Goal: Find specific page/section: Locate item on page

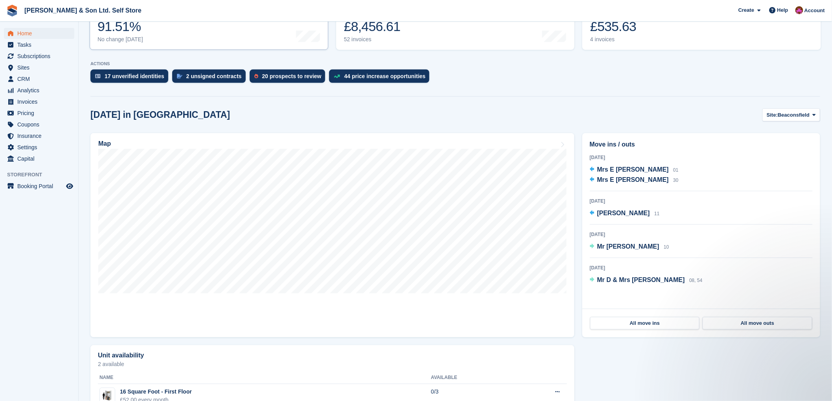
scroll to position [175, 0]
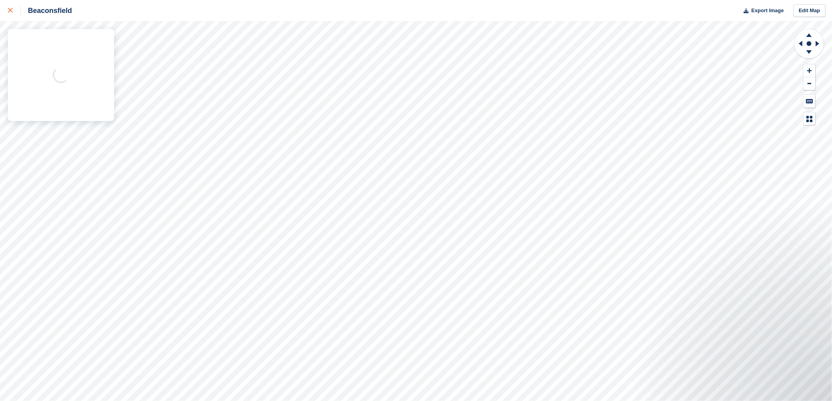
click at [9, 16] on link at bounding box center [10, 10] width 21 height 21
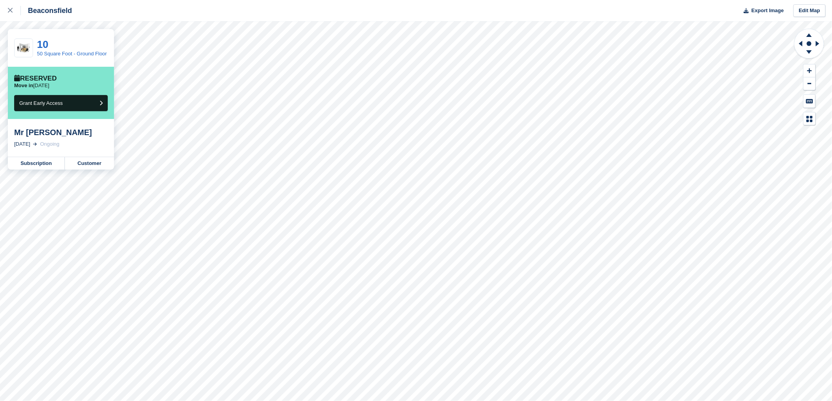
click at [35, 134] on div "Mr [PERSON_NAME]" at bounding box center [61, 132] width 94 height 9
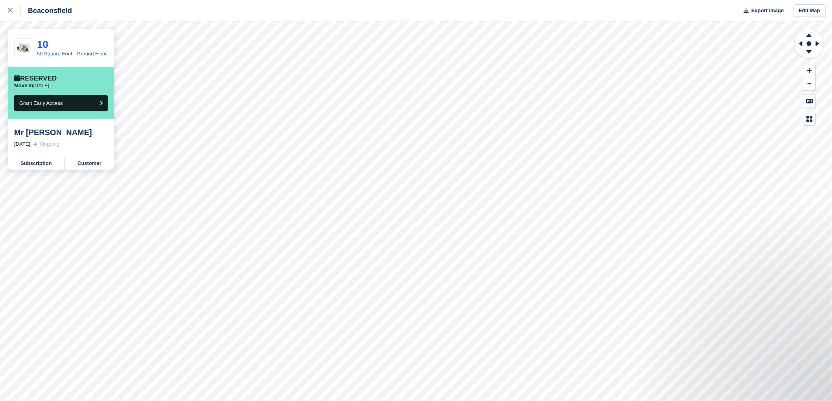
click at [35, 134] on div "Mr [PERSON_NAME]" at bounding box center [61, 132] width 94 height 9
copy div "Mr [PERSON_NAME]"
